Goal: Task Accomplishment & Management: Manage account settings

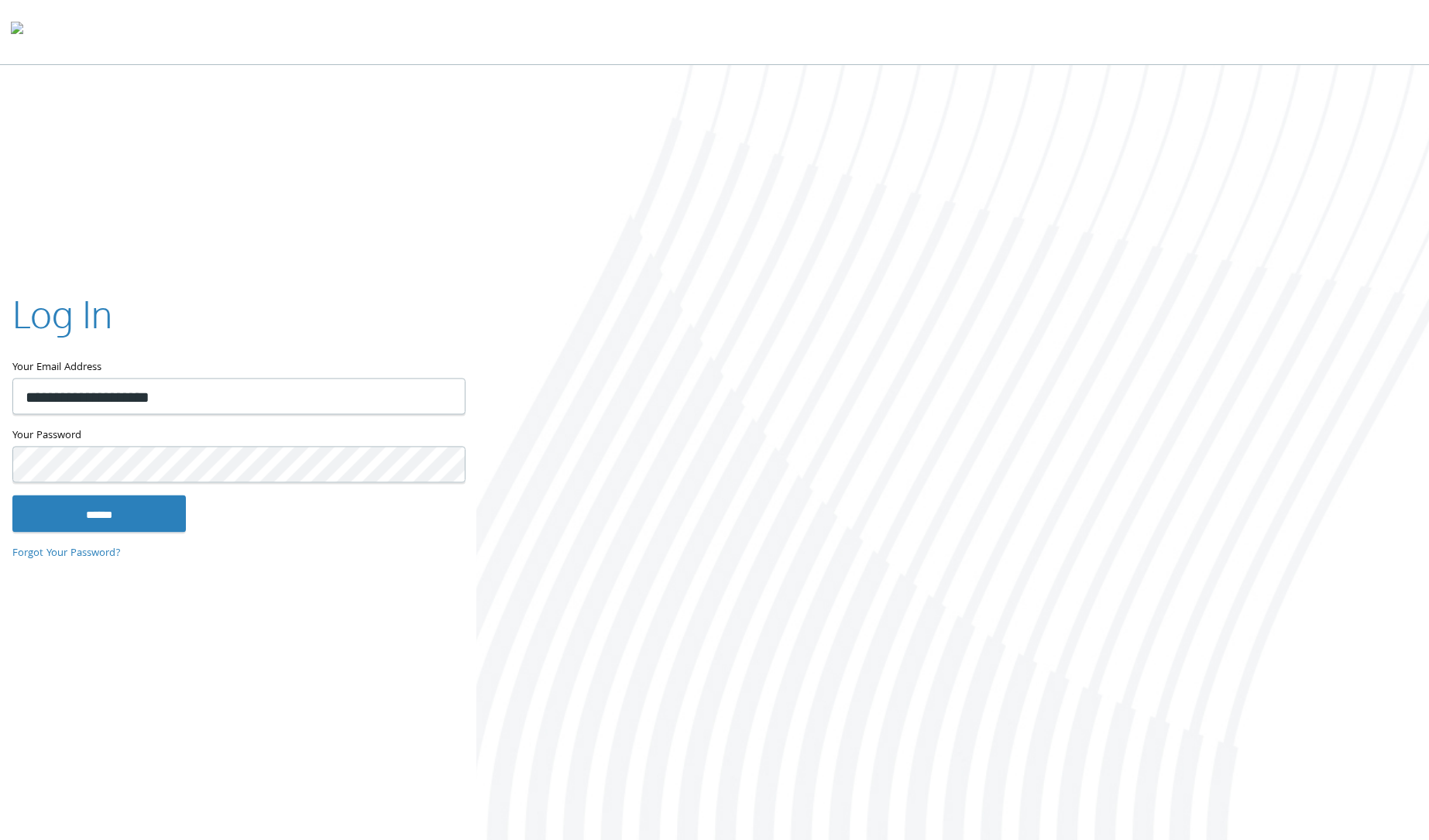
click at [130, 503] on input "******" at bounding box center [99, 513] width 173 height 37
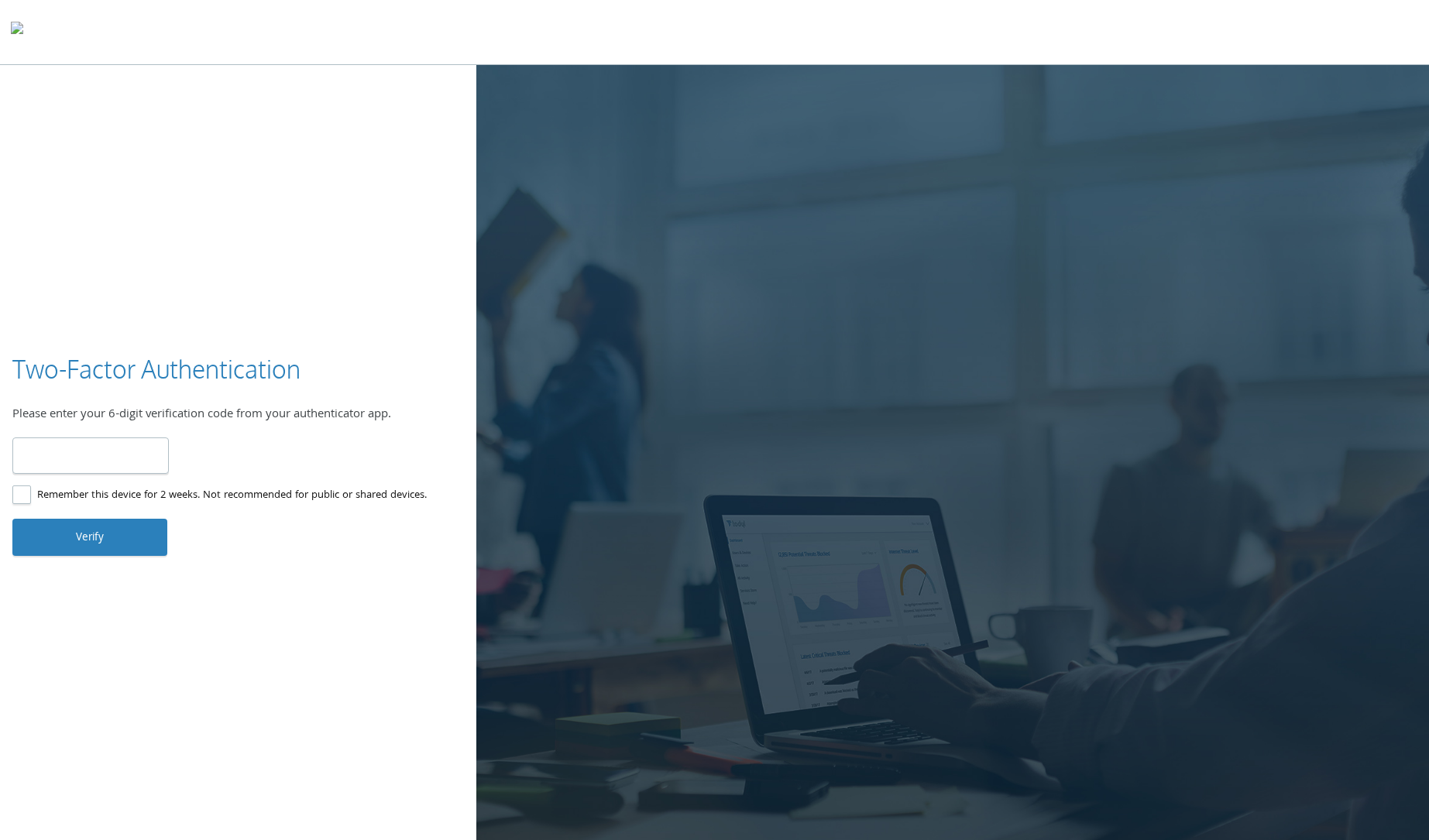
click at [139, 467] on input "number" at bounding box center [90, 456] width 156 height 36
type input "******"
